Goal: Find specific fact: Find specific fact

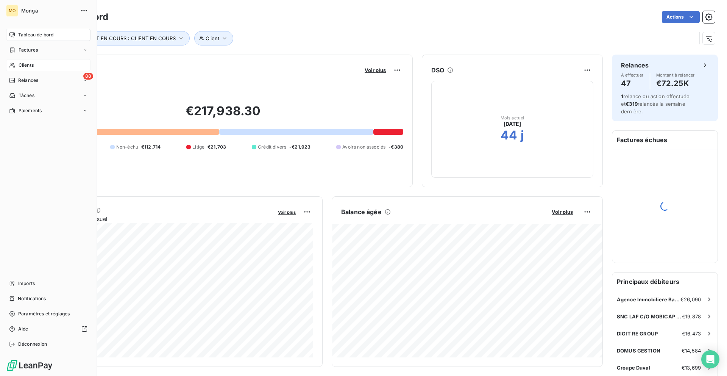
click at [20, 65] on span "Clients" at bounding box center [26, 65] width 15 height 7
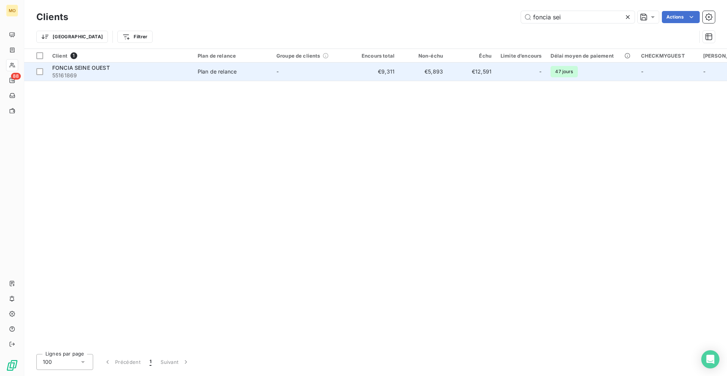
type input "foncia sei"
click at [134, 70] on div "FONCIA SEINE OUEST" at bounding box center [120, 68] width 136 height 8
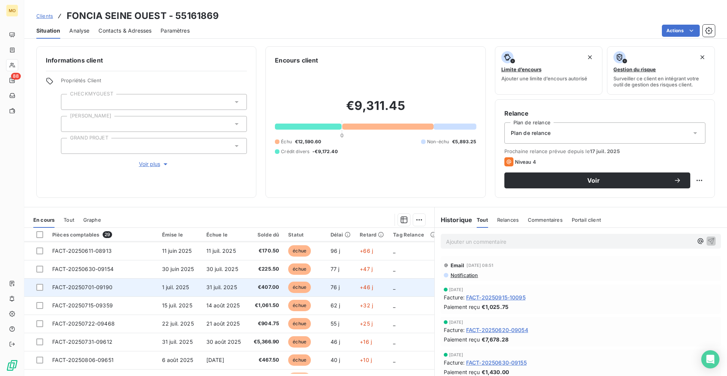
scroll to position [245, 0]
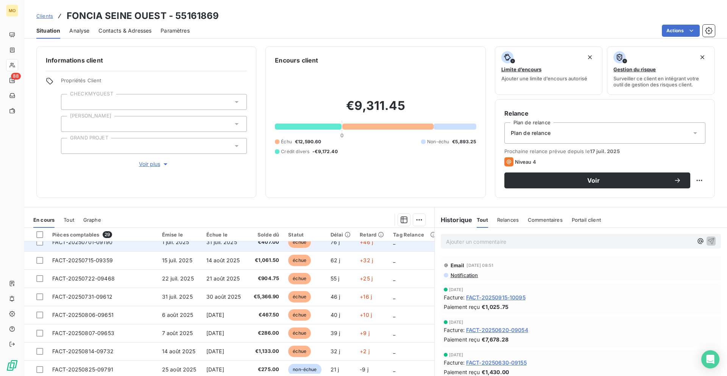
click at [230, 292] on td "30 août 2025" at bounding box center [224, 296] width 44 height 18
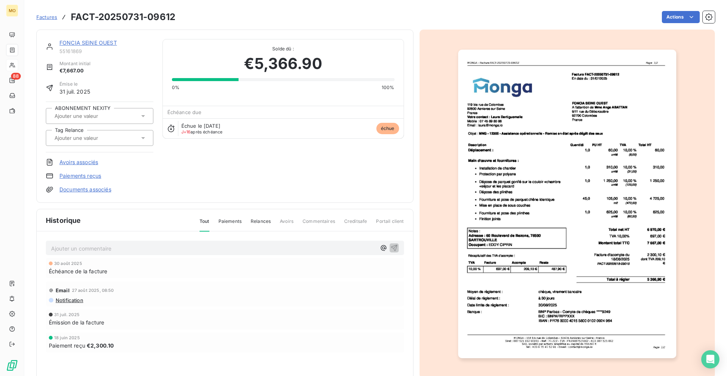
click at [154, 15] on h3 "FACT-20250731-09612" at bounding box center [123, 17] width 105 height 14
copy h3 "09612"
